Goal: Task Accomplishment & Management: Manage account settings

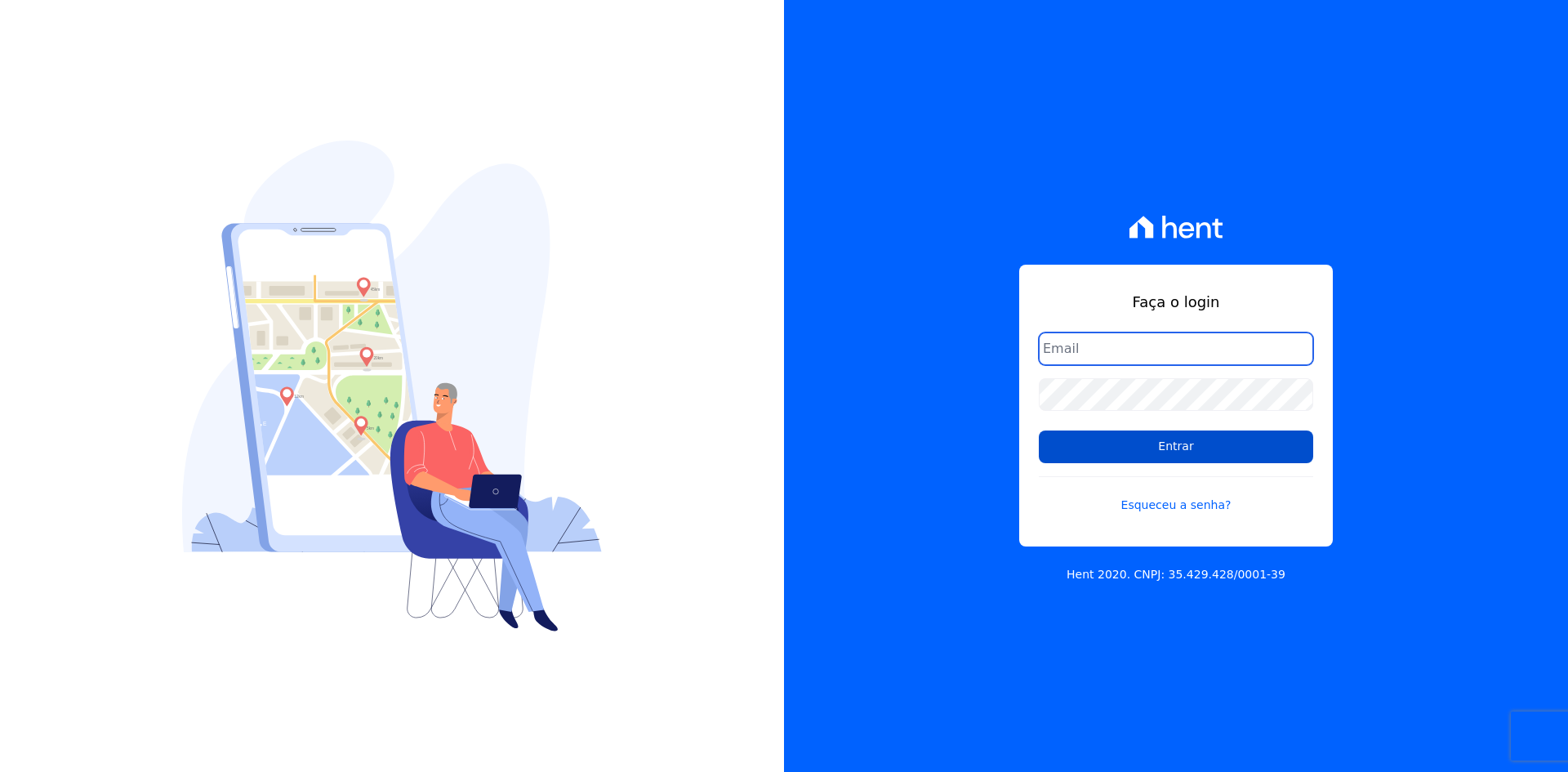
type input "[EMAIL_ADDRESS][DOMAIN_NAME]"
click at [1057, 454] on input "Entrar" at bounding box center [1176, 447] width 274 height 33
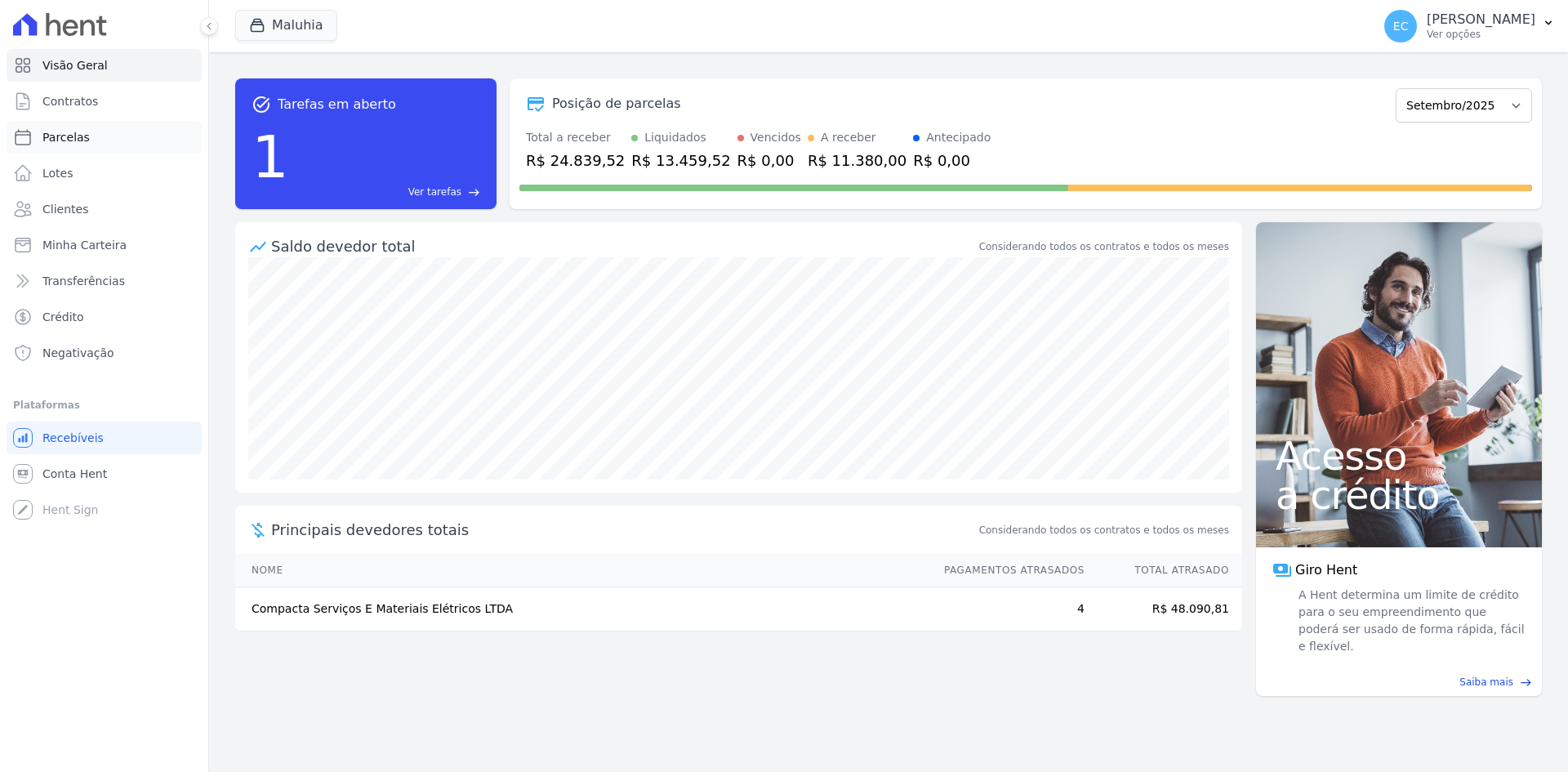
click at [91, 137] on link "Parcelas" at bounding box center [104, 137] width 196 height 33
select select
